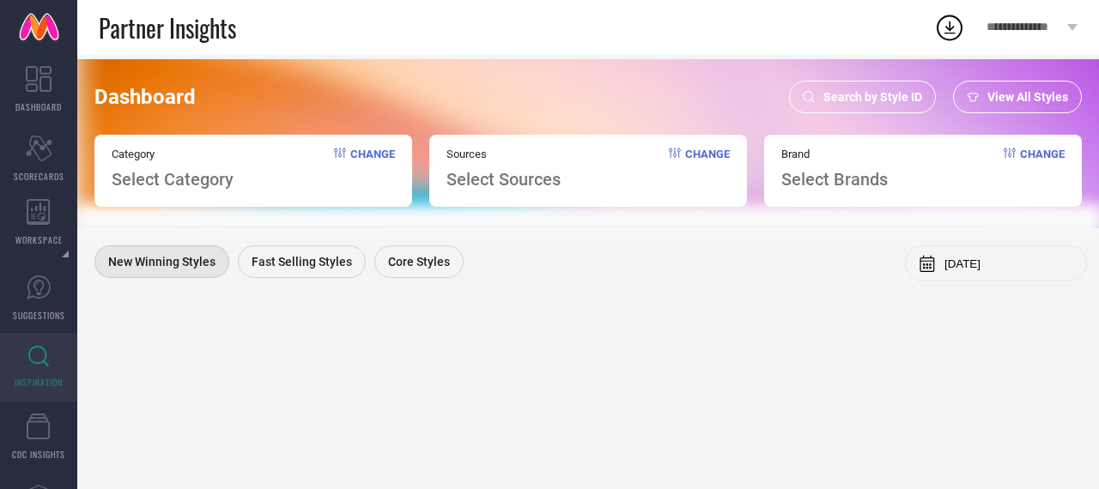
click at [863, 100] on span "Search by Style ID" at bounding box center [872, 97] width 99 height 14
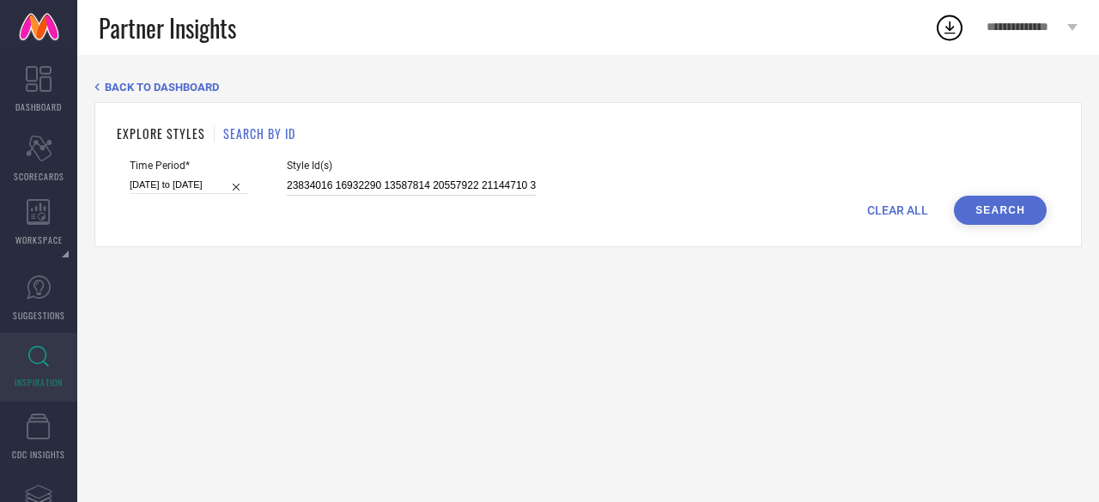
click at [414, 185] on input "23834016 16932290 13587814 20557922 21144710 34743686 34743751 23834034 2162532…" at bounding box center [411, 186] width 249 height 20
paste input "31698973 31698888 31698953 31698945 31698866 31698949 31698901 31698868 3169889…"
type input "31698973 31698888 31698953 31698945 31698866 31698949 31698901 31698868 3169889…"
select select "7"
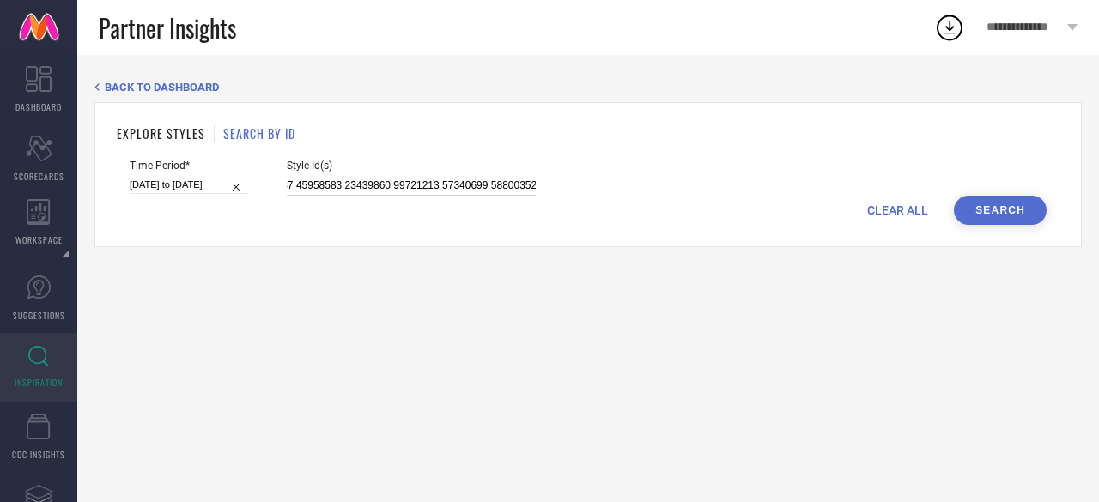
select select "2025"
select select "8"
select select "2025"
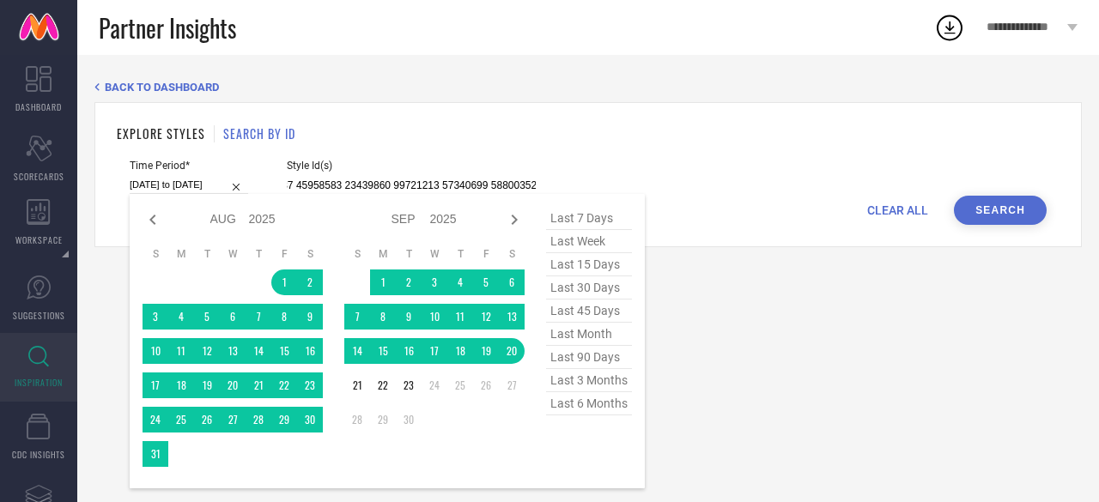
click at [173, 181] on input "[DATE] to [DATE]" at bounding box center [189, 185] width 118 height 18
type input "31698973 31698888 31698953 31698945 31698866 31698949 31698901 31698868 3169889…"
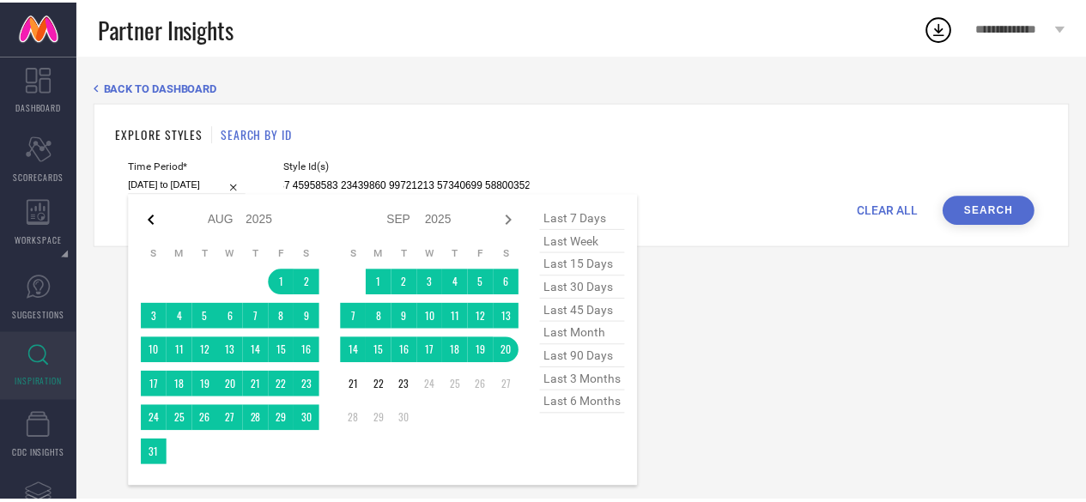
scroll to position [0, 0]
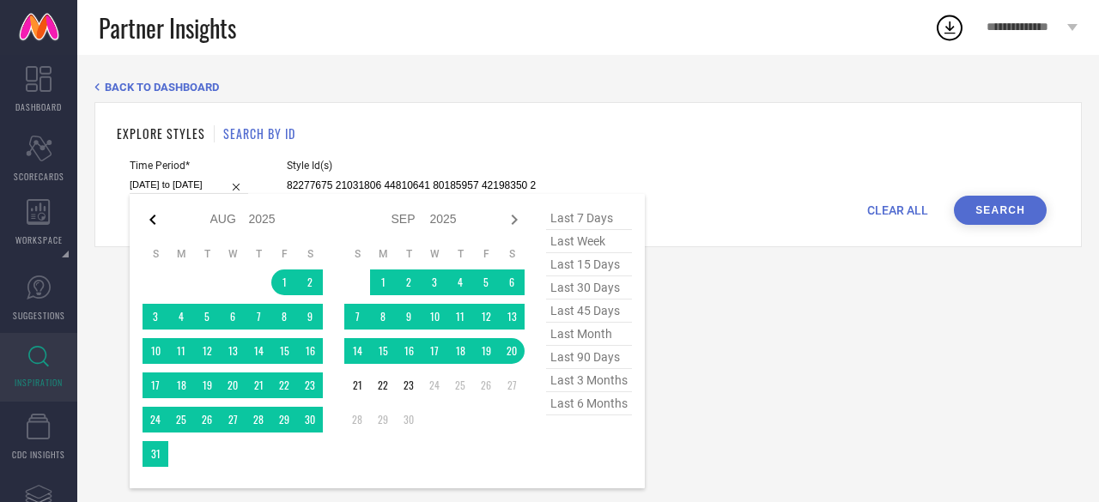
click at [151, 221] on icon at bounding box center [152, 220] width 6 height 10
select select "6"
select select "2025"
select select "7"
select select "2025"
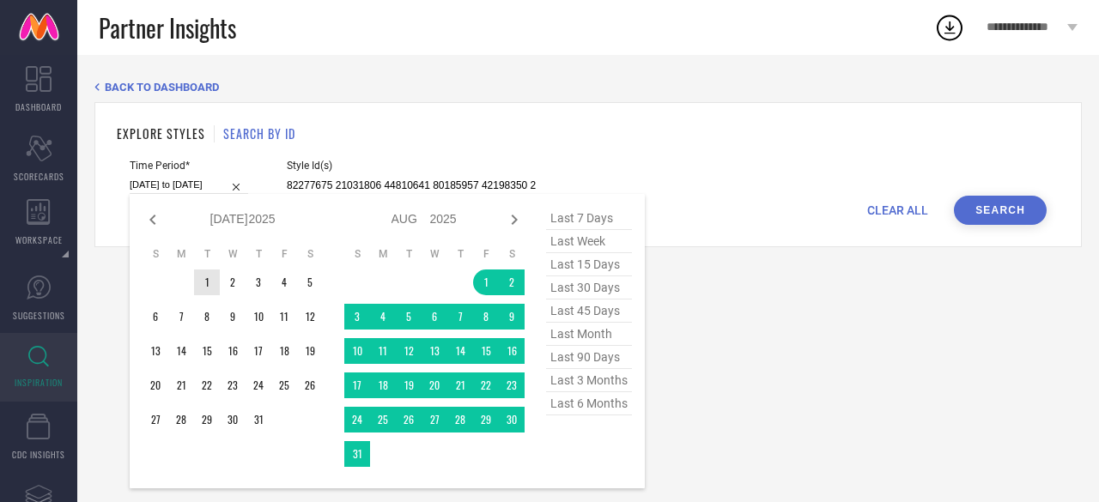
type input "After [DATE]"
click at [218, 279] on td "1" at bounding box center [207, 283] width 26 height 26
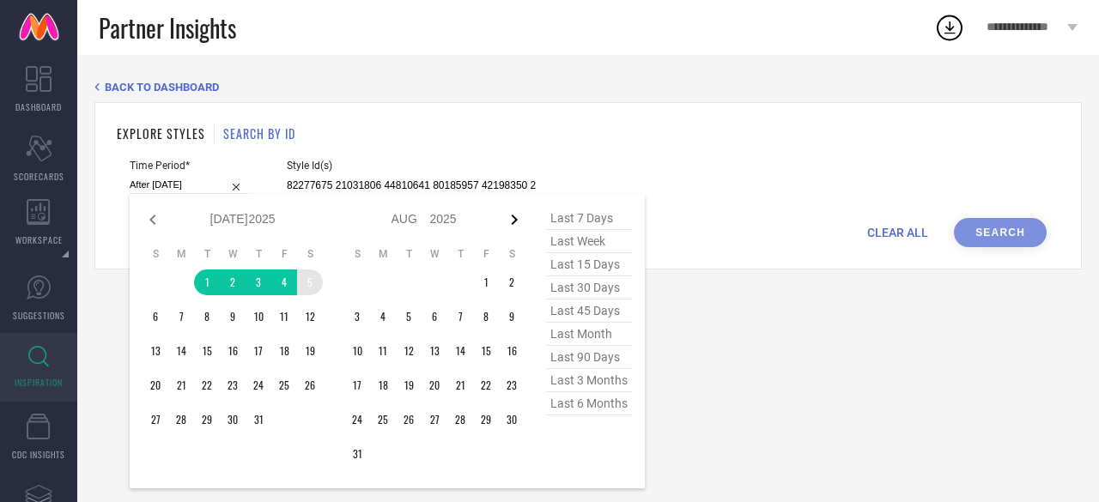
click at [517, 215] on icon at bounding box center [514, 219] width 21 height 21
select select "7"
select select "2025"
select select "8"
select select "2025"
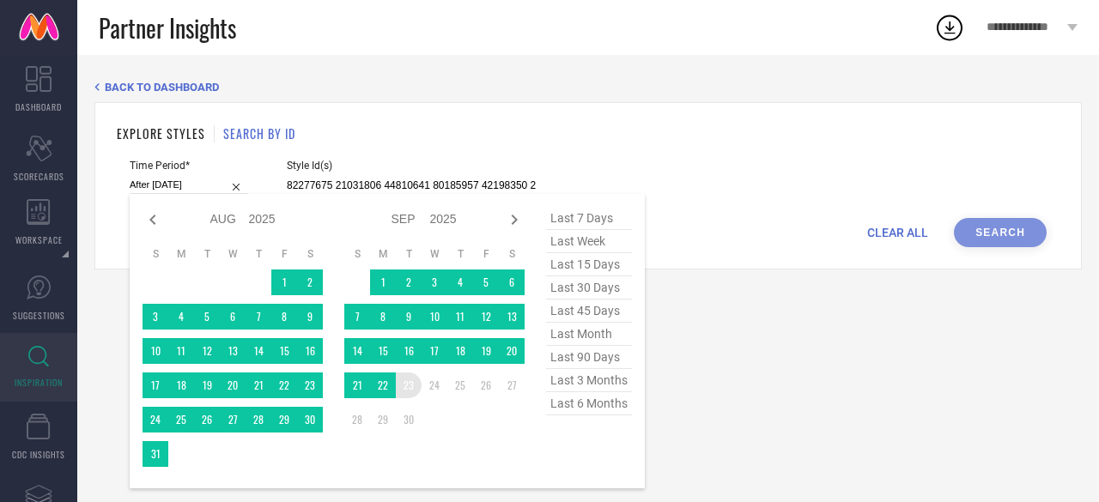
type input "[DATE] to [DATE]"
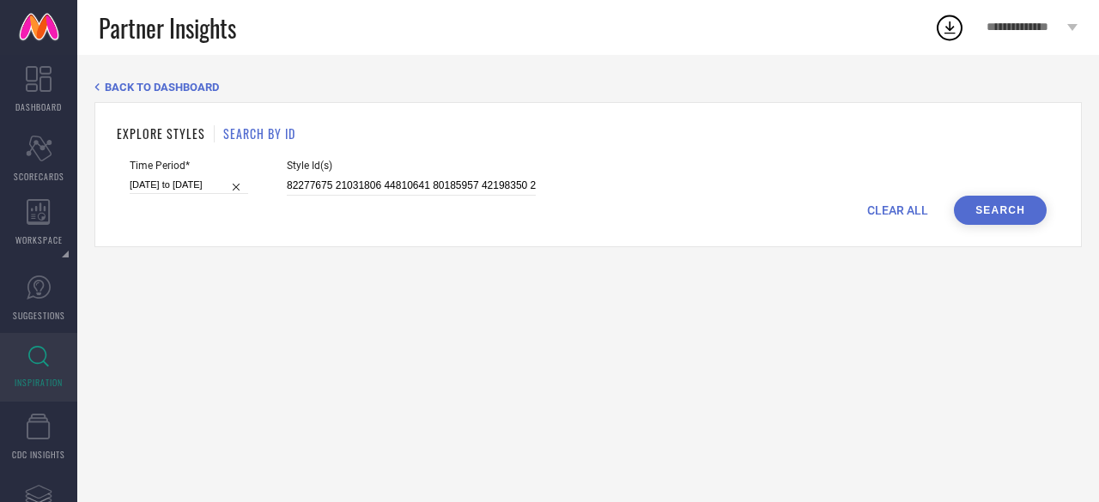
click at [968, 210] on button "Search" at bounding box center [1000, 210] width 93 height 29
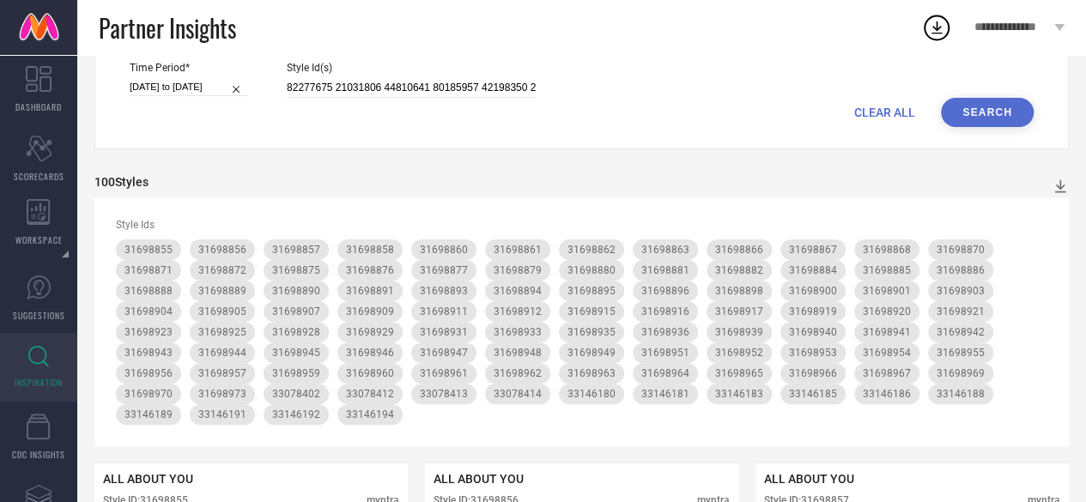
scroll to position [99, 0]
click at [1066, 182] on icon at bounding box center [1060, 185] width 17 height 17
click at [1050, 243] on span "CSV" at bounding box center [1042, 241] width 20 height 12
click at [932, 33] on icon at bounding box center [936, 27] width 11 height 13
